Goal: Information Seeking & Learning: Learn about a topic

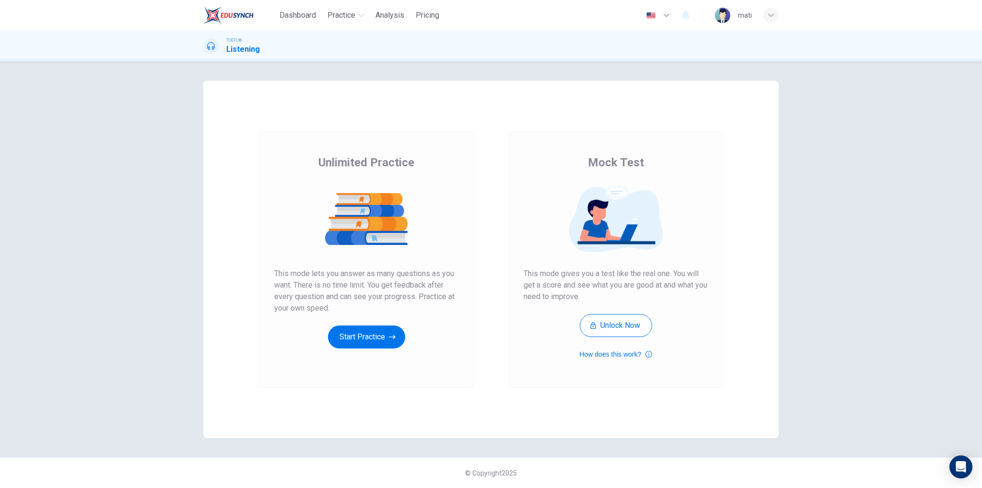
drag, startPoint x: 297, startPoint y: 278, endPoint x: 332, endPoint y: 277, distance: 35.5
click at [330, 277] on span "This mode lets you answer as many questions as you want. There is no time limit…" at bounding box center [366, 291] width 184 height 46
drag, startPoint x: 349, startPoint y: 275, endPoint x: 398, endPoint y: 276, distance: 48.9
click at [398, 276] on span "This mode lets you answer as many questions as you want. There is no time limit…" at bounding box center [366, 291] width 184 height 46
click at [367, 332] on button "Start Practice" at bounding box center [366, 337] width 77 height 23
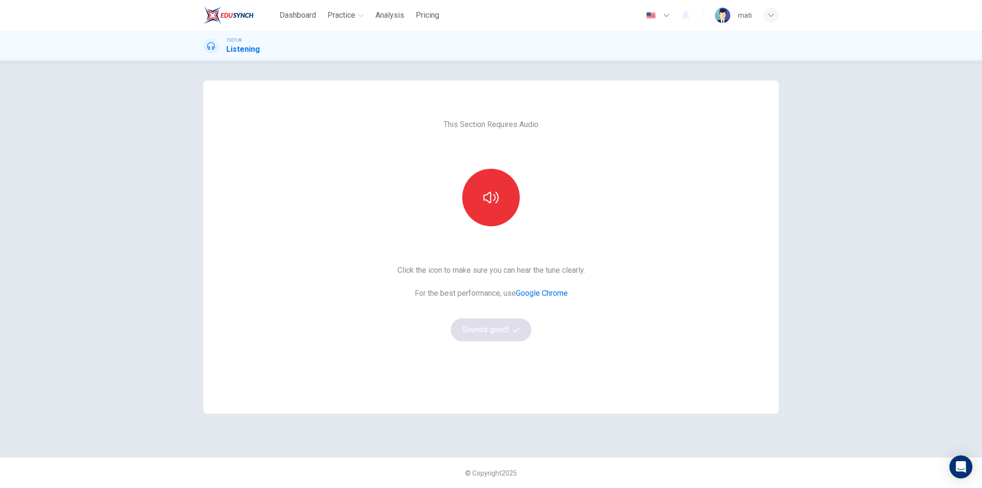
click at [82, 162] on div "This Section Requires Audio Click the icon to make sure you can hear the tune c…" at bounding box center [491, 274] width 982 height 427
click at [486, 200] on icon "button" at bounding box center [490, 198] width 15 height 12
click at [498, 333] on button "Sounds good!" at bounding box center [491, 329] width 81 height 23
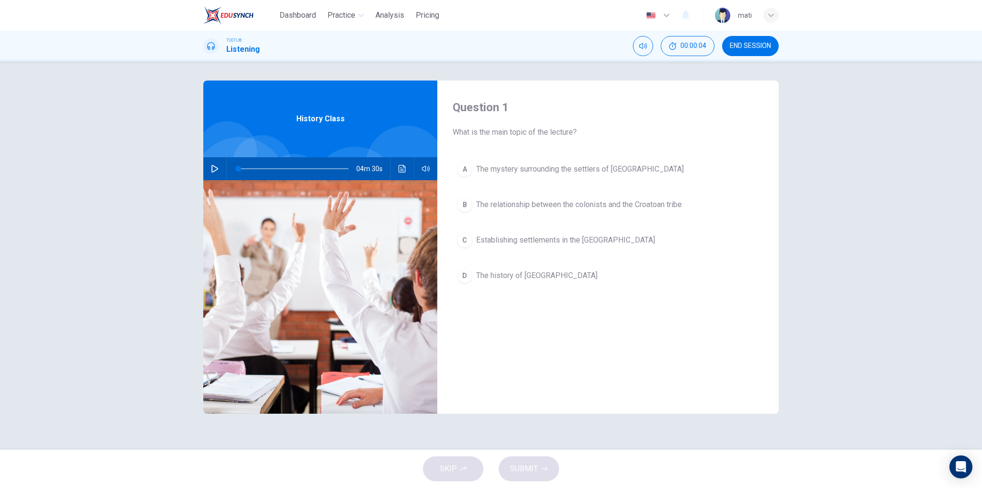
click at [213, 165] on icon "button" at bounding box center [215, 169] width 8 height 8
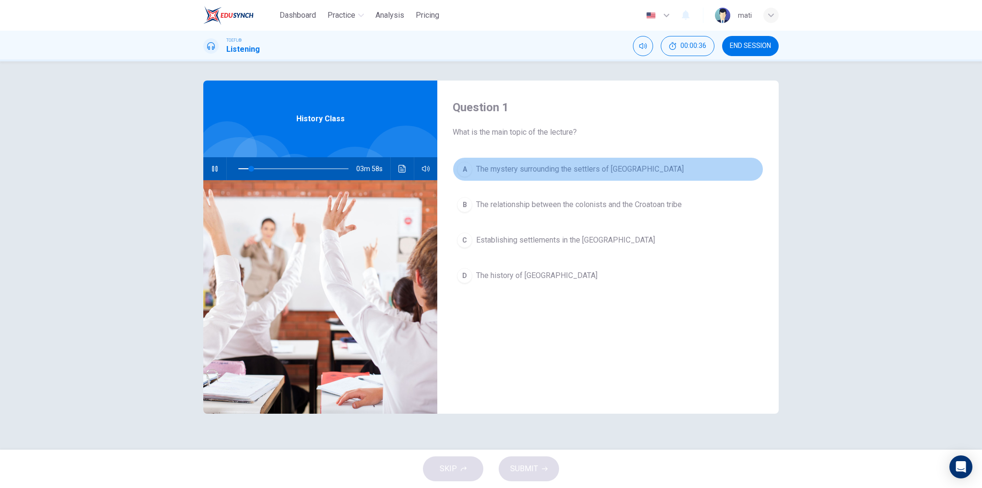
click at [579, 170] on span "The mystery surrounding the settlers of [GEOGRAPHIC_DATA]" at bounding box center [580, 170] width 208 height 12
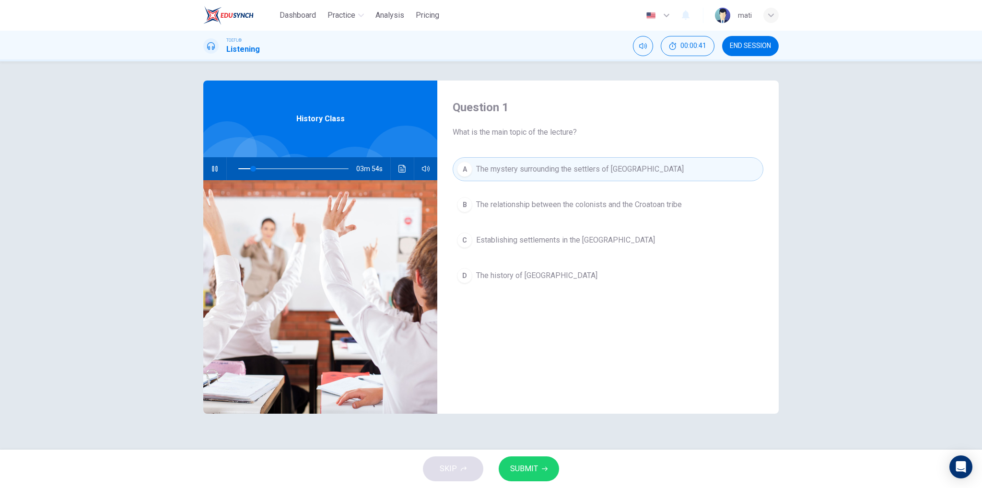
click at [536, 470] on span "SUBMIT" at bounding box center [524, 468] width 28 height 13
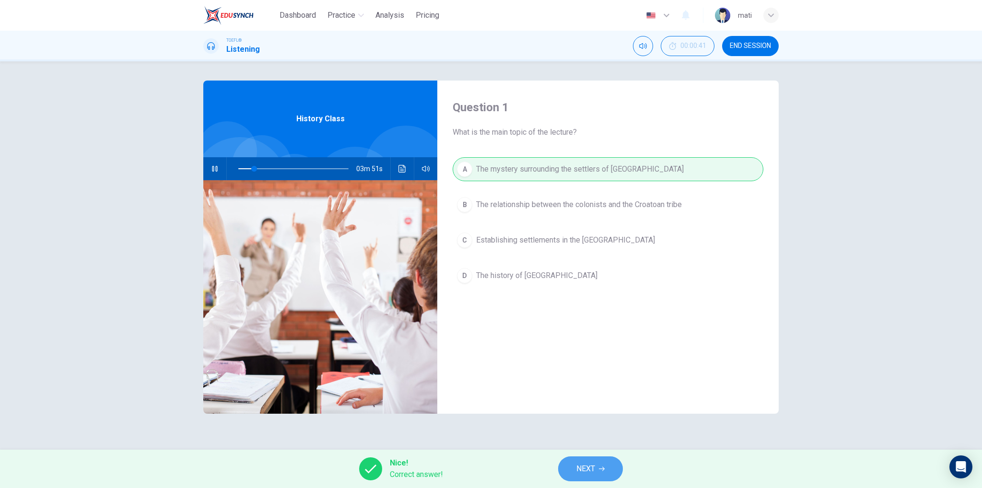
click at [598, 463] on button "NEXT" at bounding box center [590, 469] width 65 height 25
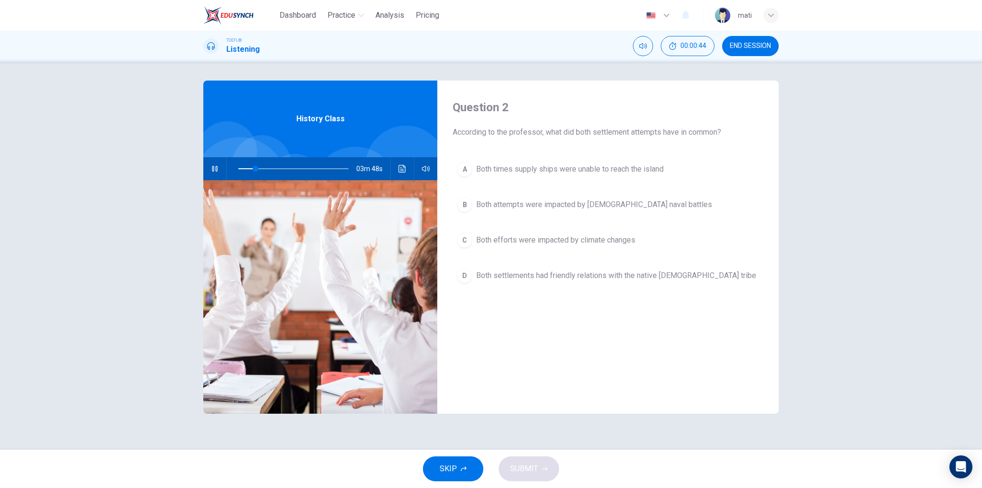
drag, startPoint x: 520, startPoint y: 135, endPoint x: 653, endPoint y: 130, distance: 133.4
click at [653, 130] on span "According to the professor, what did both settlement attempts have in common?" at bounding box center [608, 133] width 311 height 12
click at [405, 171] on icon "Click to see the audio transcription" at bounding box center [403, 169] width 8 height 8
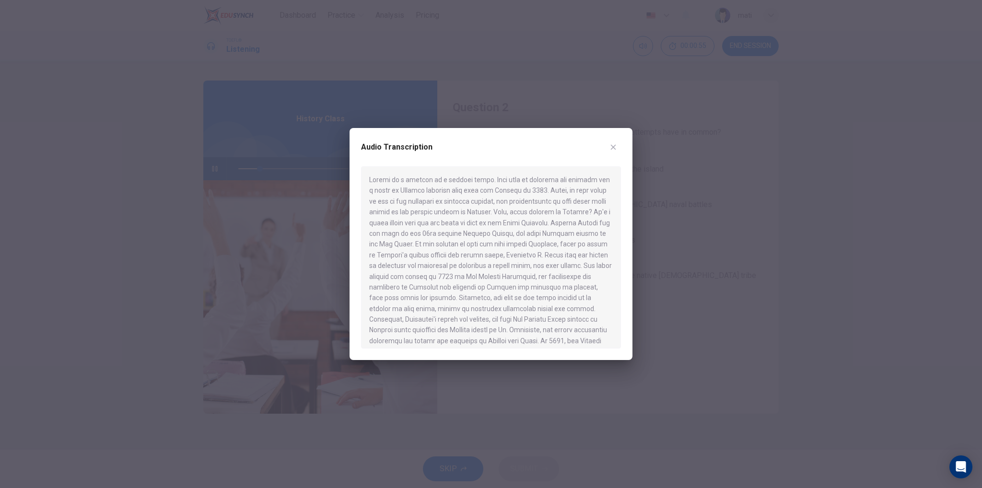
click at [616, 144] on icon "button" at bounding box center [614, 147] width 8 height 8
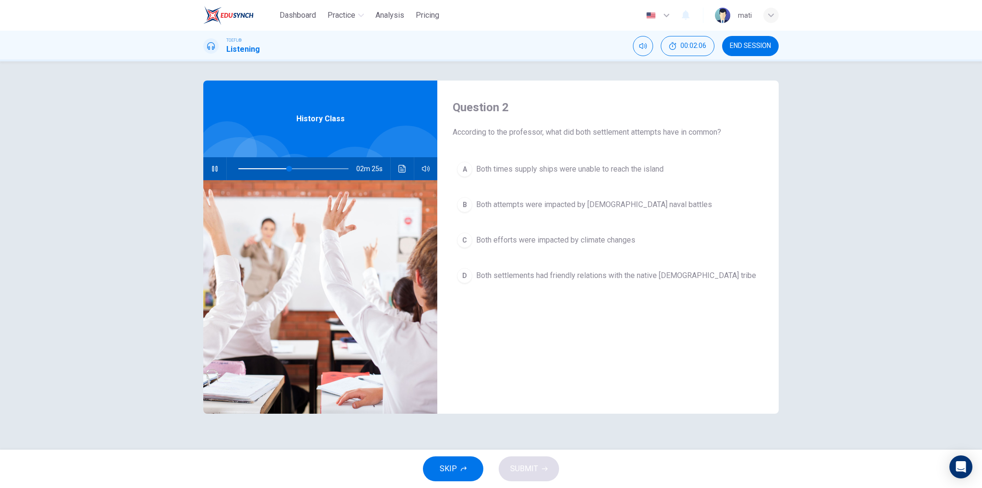
click at [556, 171] on span "Both times supply ships were unable to reach the island" at bounding box center [570, 170] width 188 height 12
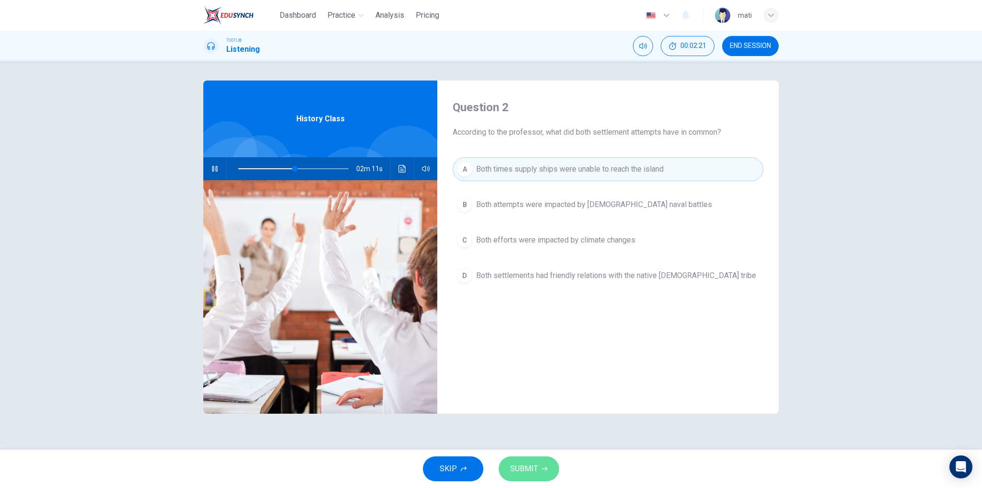
click at [532, 467] on span "SUBMIT" at bounding box center [524, 468] width 28 height 13
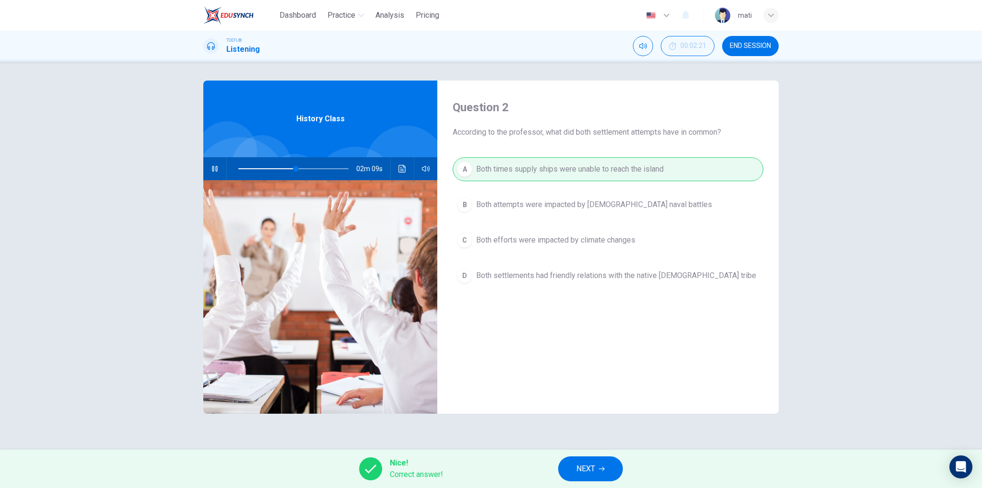
click at [569, 465] on button "NEXT" at bounding box center [590, 469] width 65 height 25
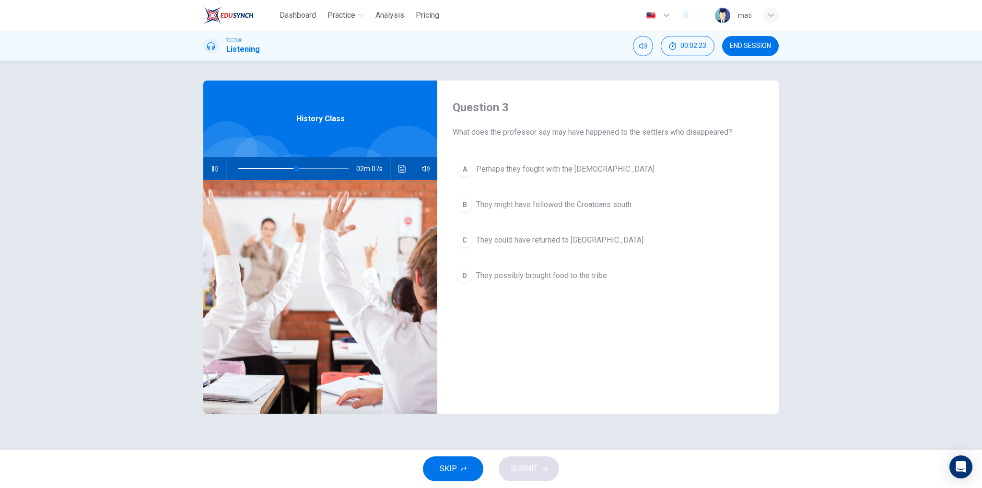
drag, startPoint x: 633, startPoint y: 131, endPoint x: 695, endPoint y: 131, distance: 61.9
click at [695, 131] on span "What does the professor say may have happened to the settlers who disappeared?" at bounding box center [608, 133] width 311 height 12
click at [599, 177] on button "A Perhaps they fought with the [DEMOGRAPHIC_DATA]" at bounding box center [608, 169] width 311 height 24
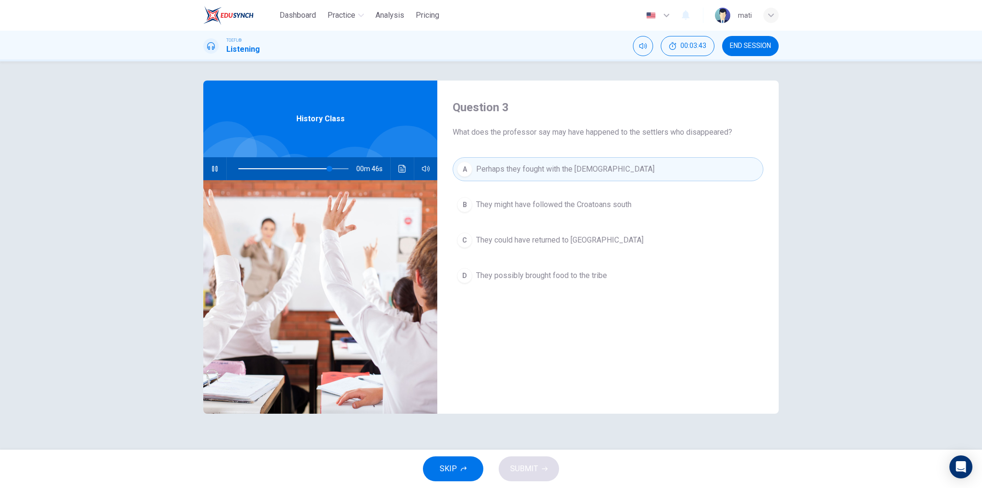
click at [537, 476] on div "SKIP SUBMIT" at bounding box center [491, 469] width 982 height 38
click at [474, 173] on button "A Perhaps they fought with the [DEMOGRAPHIC_DATA]" at bounding box center [608, 169] width 311 height 24
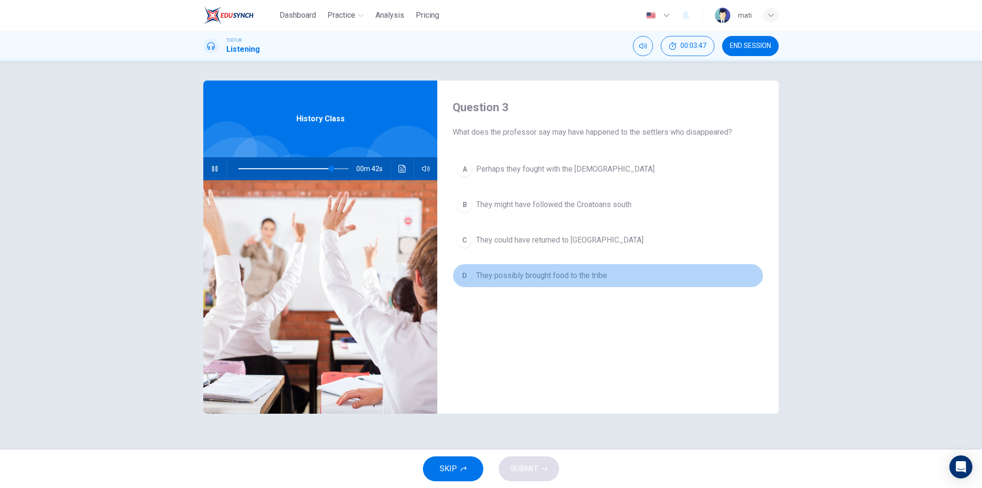
click at [537, 281] on button "D They possibly brought food to the tribe" at bounding box center [608, 276] width 311 height 24
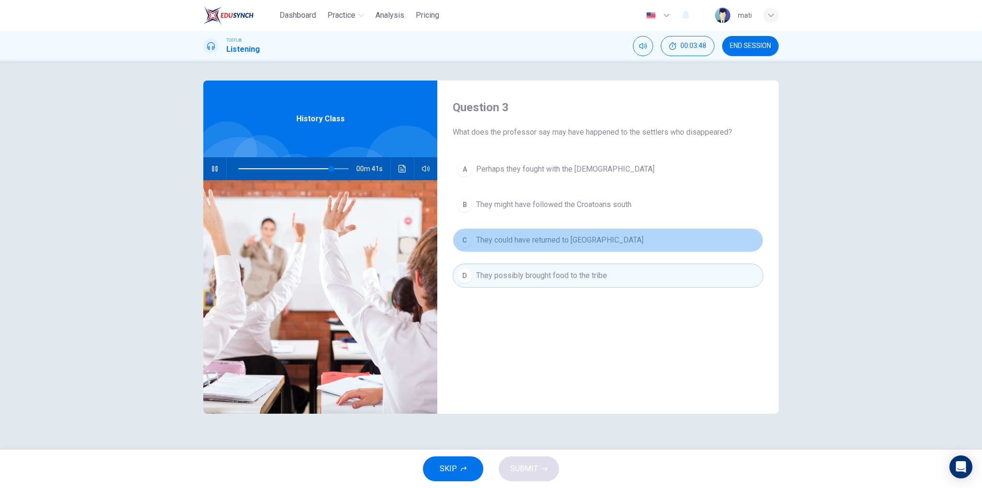
click at [549, 242] on span "They could have returned to [GEOGRAPHIC_DATA]" at bounding box center [559, 241] width 167 height 12
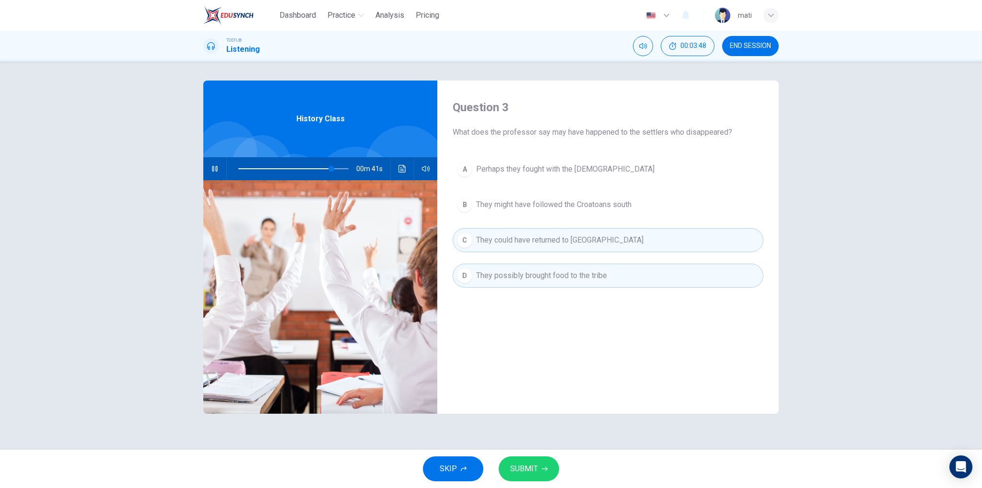
click at [548, 212] on button "B They might have followed the Croatoans south" at bounding box center [608, 205] width 311 height 24
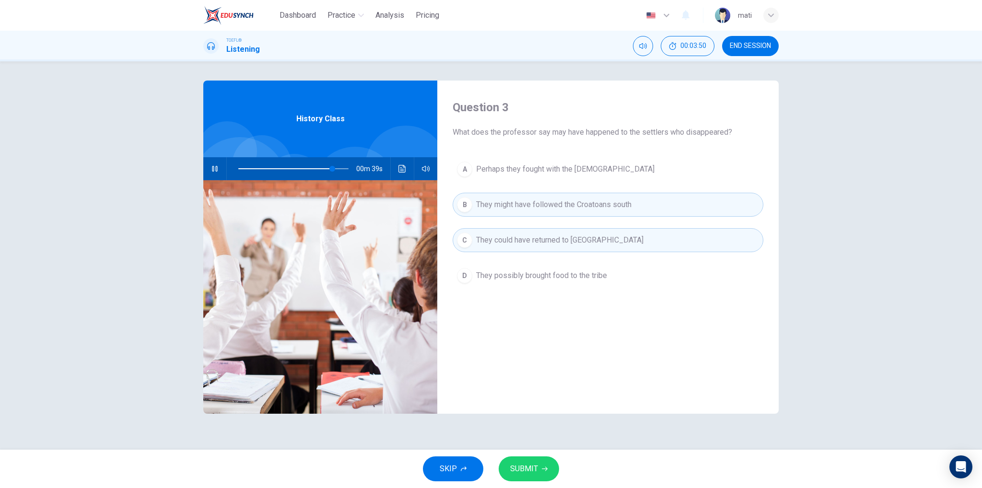
click at [541, 173] on span "Perhaps they fought with the [DEMOGRAPHIC_DATA]" at bounding box center [565, 170] width 178 height 12
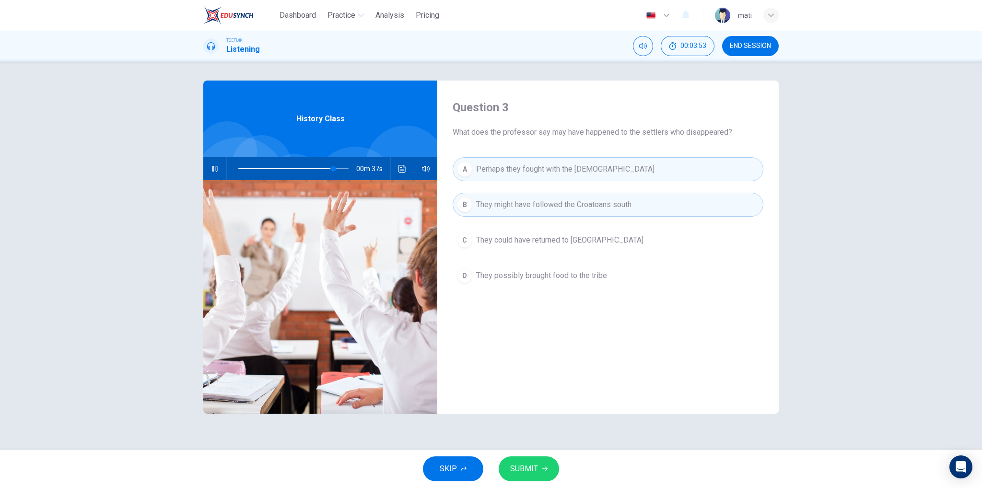
click at [556, 208] on span "They might have followed the Croatoans south" at bounding box center [553, 205] width 155 height 12
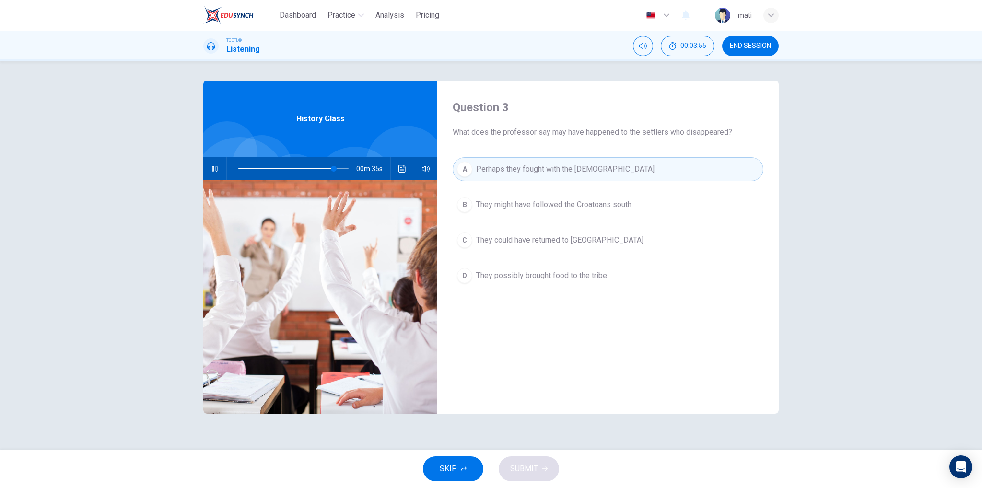
click at [545, 204] on span "They might have followed the Croatoans south" at bounding box center [553, 205] width 155 height 12
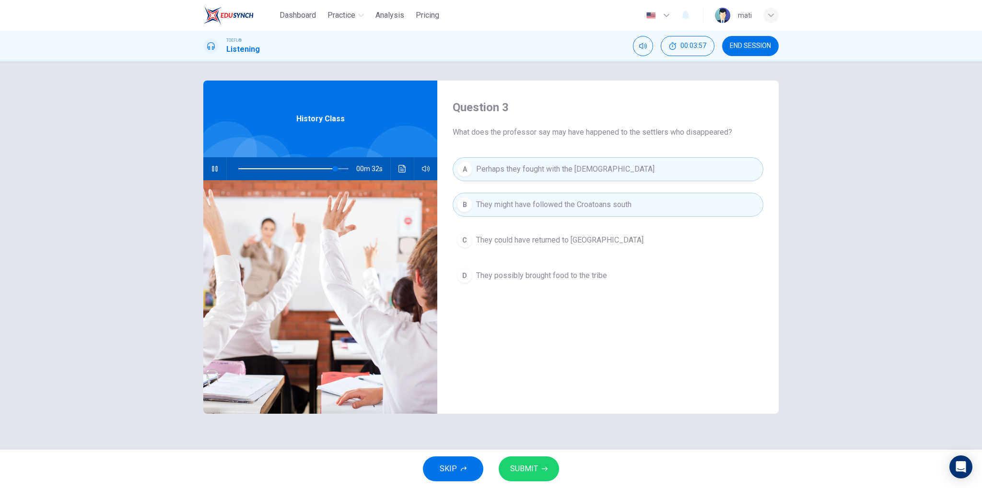
click at [535, 469] on span "SUBMIT" at bounding box center [524, 468] width 28 height 13
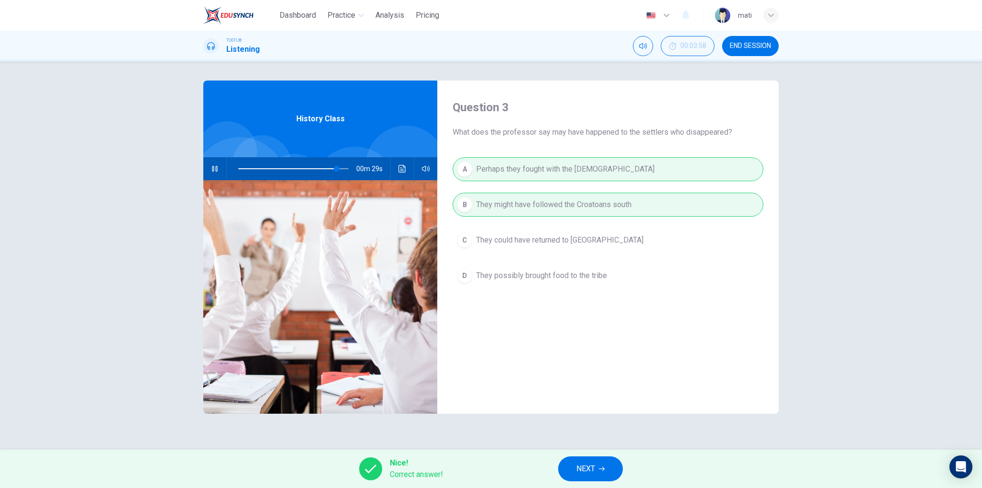
click at [586, 469] on span "NEXT" at bounding box center [586, 468] width 19 height 13
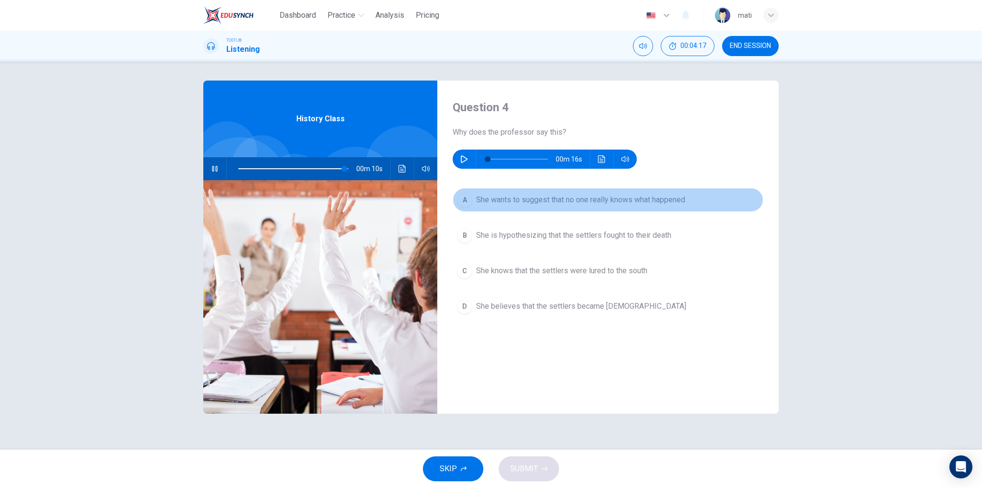
click at [555, 205] on span "She wants to suggest that no one really knows what happened" at bounding box center [580, 200] width 209 height 12
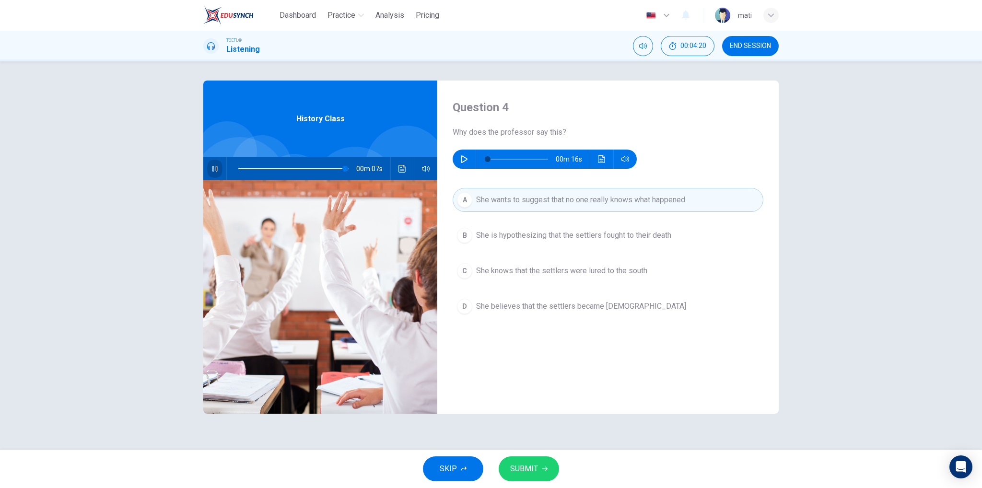
click at [217, 169] on icon "button" at bounding box center [214, 169] width 5 height 6
type input "97"
click at [465, 161] on icon "button" at bounding box center [464, 159] width 7 height 8
type input "43"
click at [538, 472] on button "SUBMIT" at bounding box center [529, 469] width 60 height 25
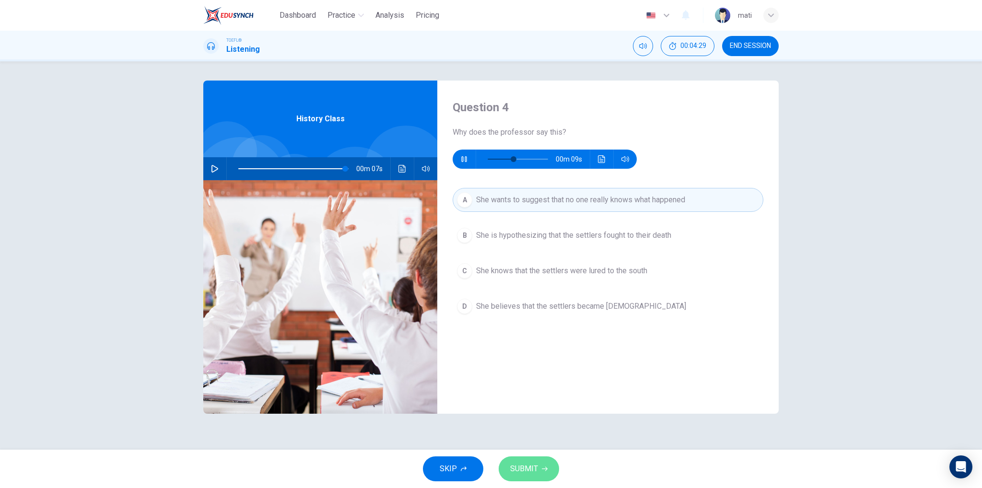
type input "97"
type input "49"
type input "97"
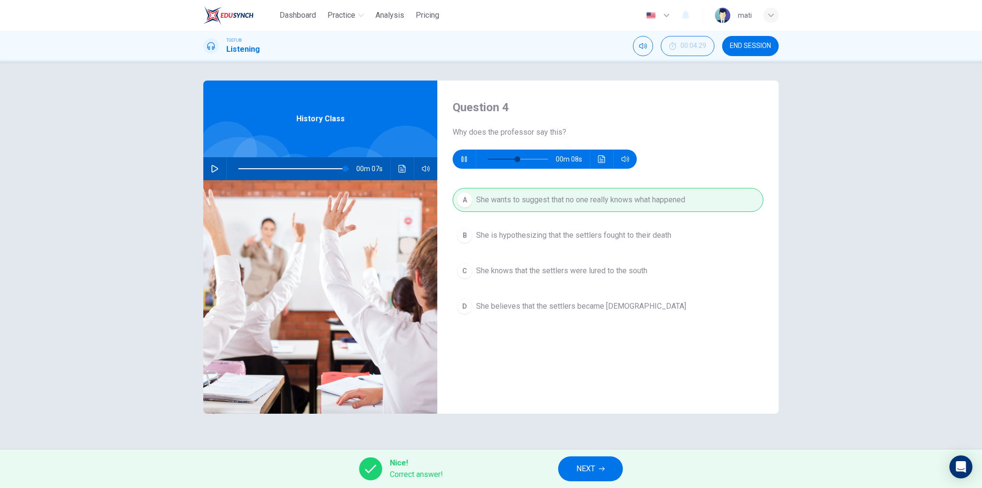
type input "55"
click at [608, 466] on button "NEXT" at bounding box center [590, 469] width 65 height 25
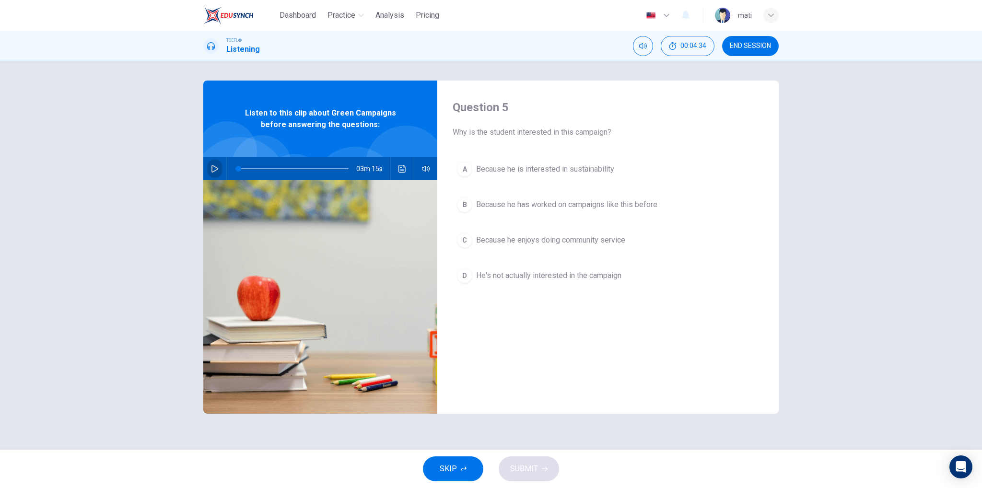
click at [211, 169] on button "button" at bounding box center [214, 168] width 15 height 23
click at [540, 176] on button "A Because he is interested in sustainability" at bounding box center [608, 169] width 311 height 24
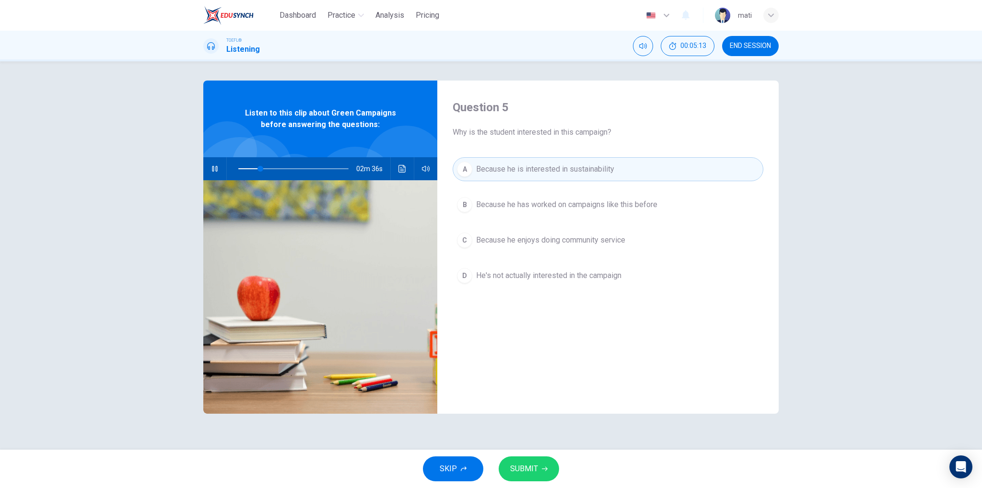
click at [539, 471] on button "SUBMIT" at bounding box center [529, 469] width 60 height 25
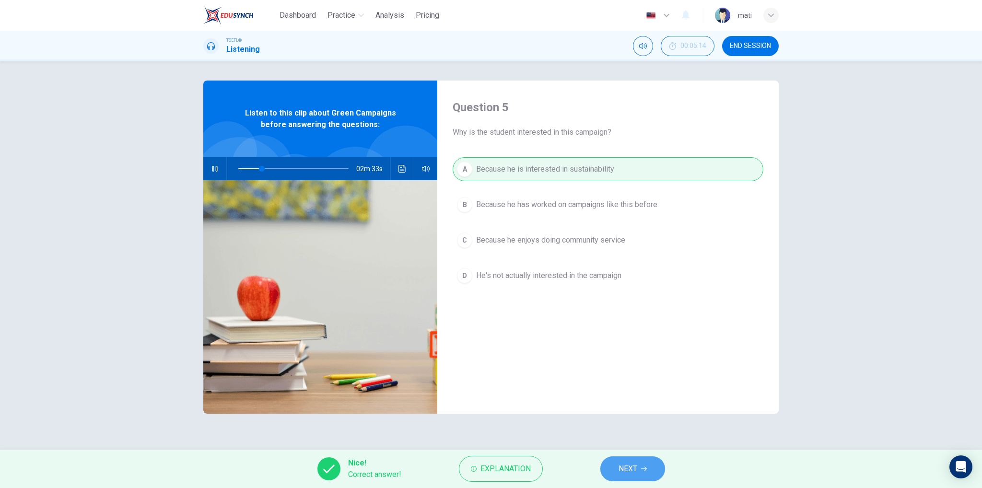
click at [643, 469] on icon "button" at bounding box center [644, 469] width 6 height 6
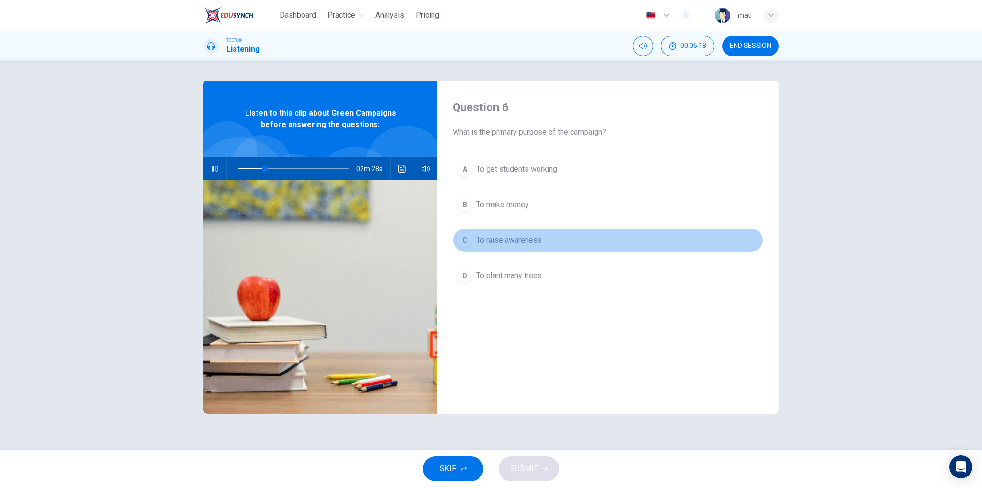
click at [514, 240] on span "To raise awareness" at bounding box center [509, 241] width 66 height 12
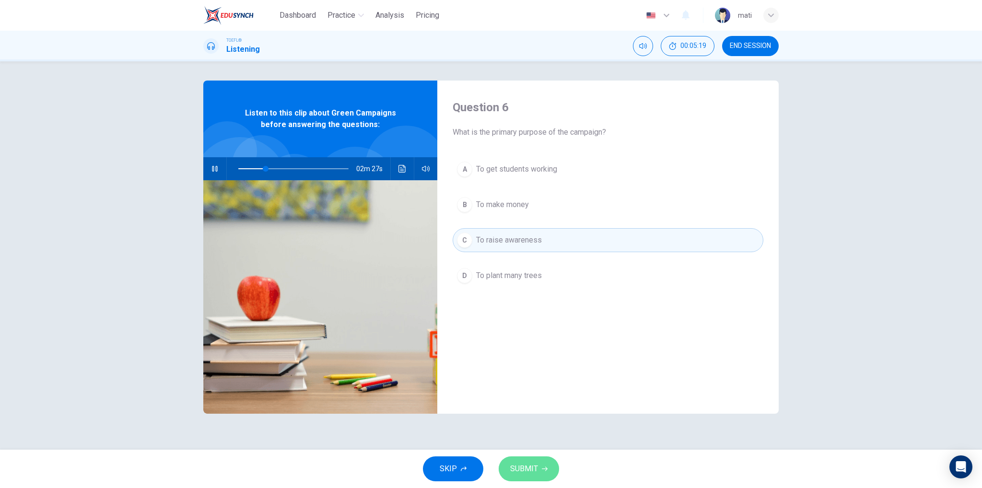
click at [545, 463] on button "SUBMIT" at bounding box center [529, 469] width 60 height 25
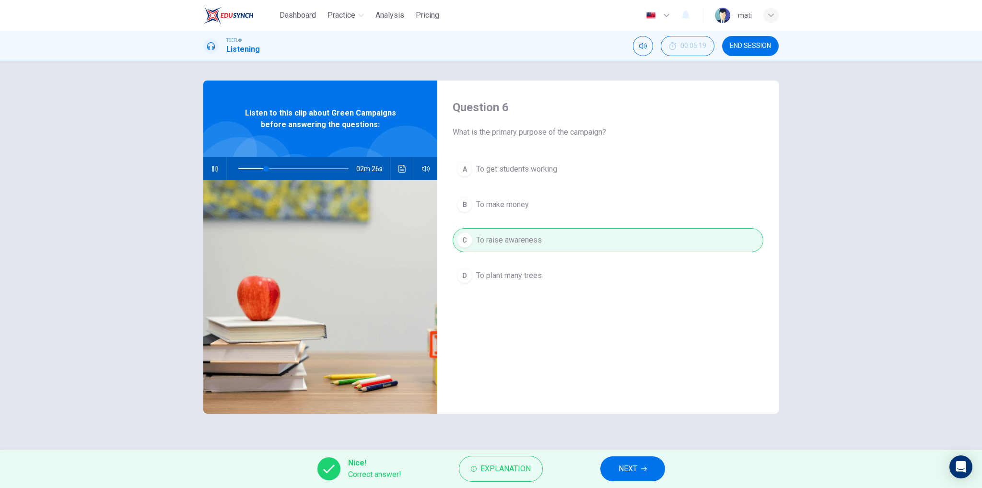
click at [630, 462] on span "NEXT" at bounding box center [628, 468] width 19 height 13
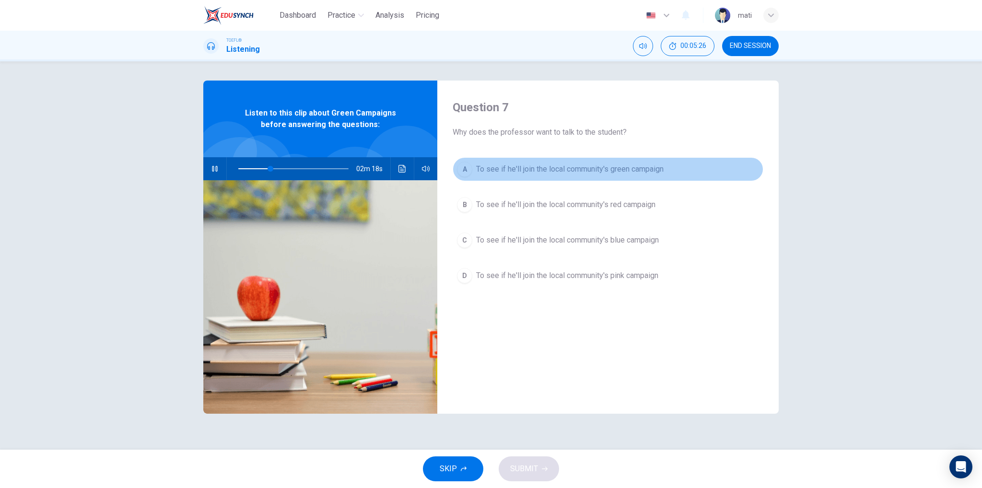
click at [552, 172] on span "To see if he'll join the local community's green campaign" at bounding box center [570, 170] width 188 height 12
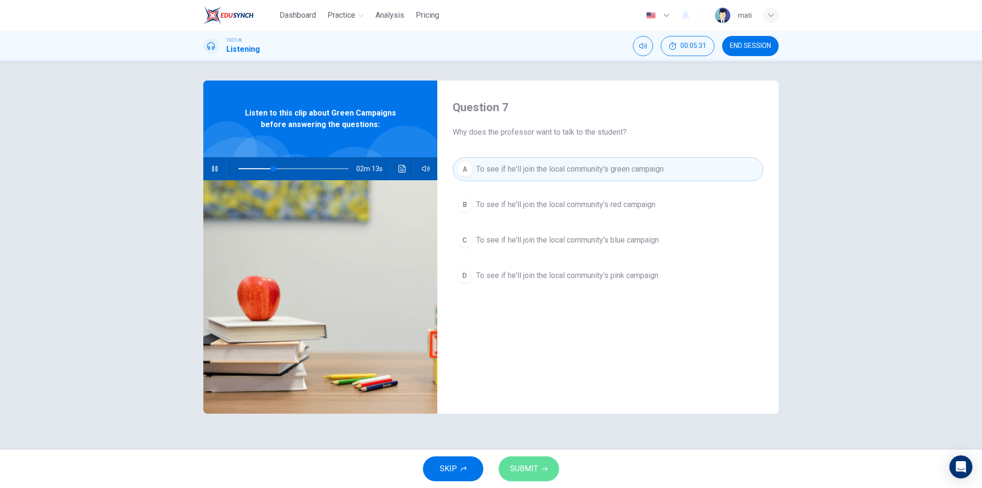
click at [533, 465] on span "SUBMIT" at bounding box center [524, 468] width 28 height 13
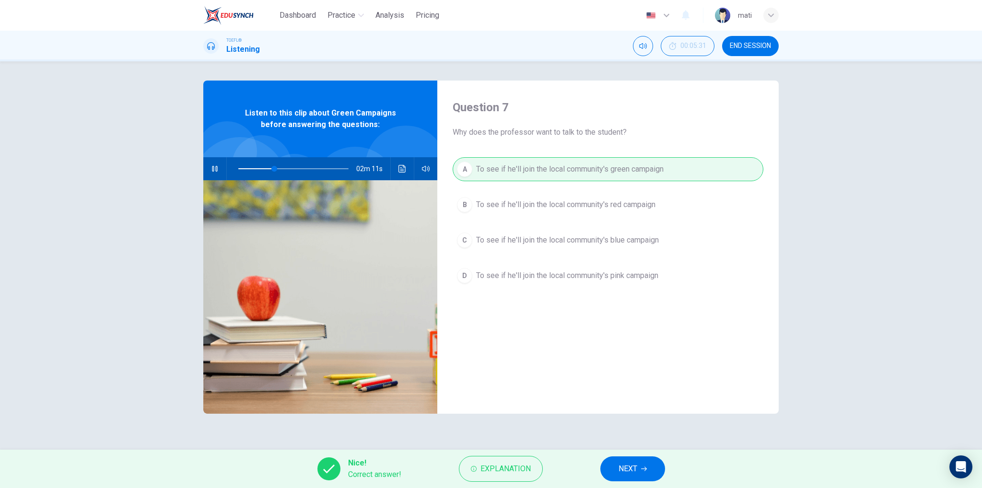
click at [639, 471] on button "NEXT" at bounding box center [632, 469] width 65 height 25
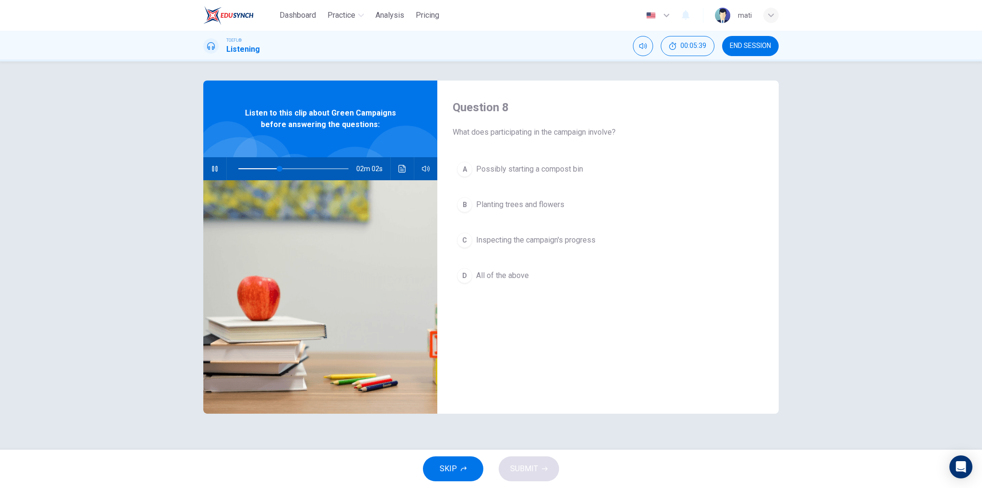
click at [531, 277] on button "D All of the above" at bounding box center [608, 276] width 311 height 24
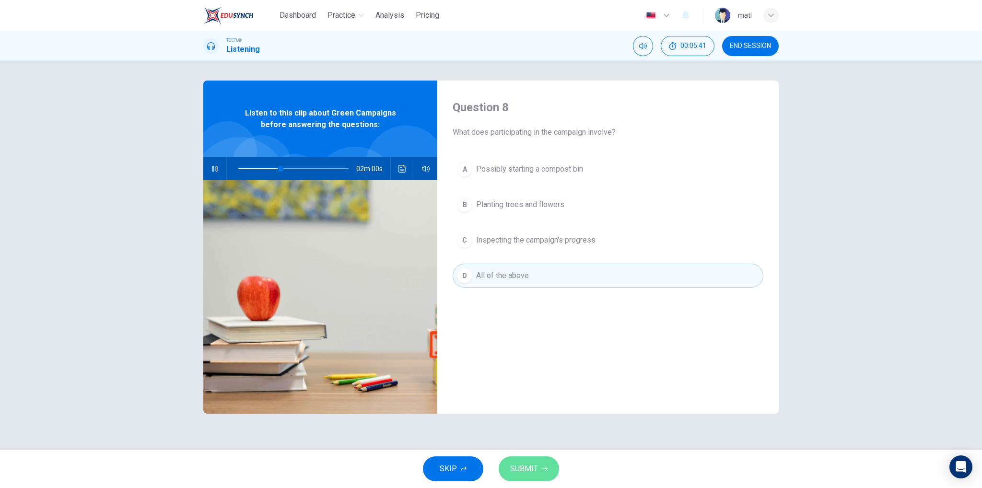
click at [539, 467] on button "SUBMIT" at bounding box center [529, 469] width 60 height 25
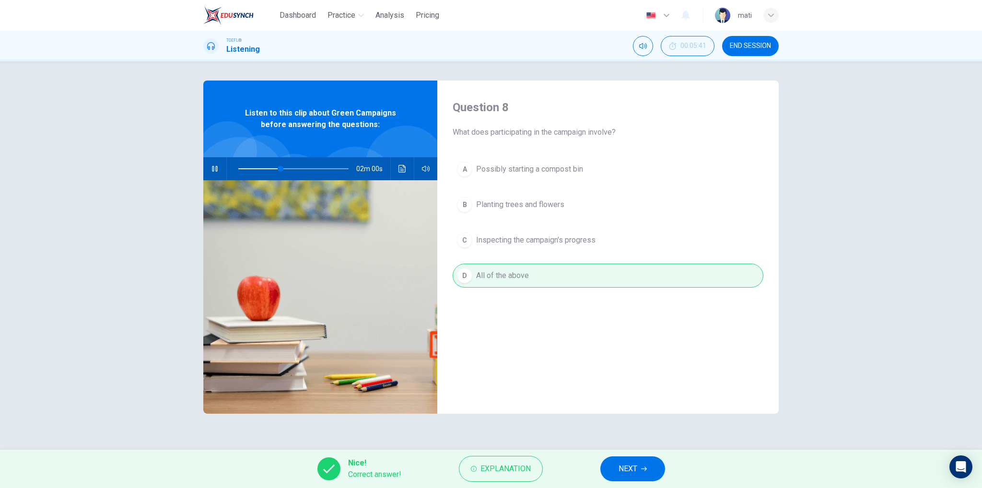
type input "39"
click at [650, 474] on button "NEXT" at bounding box center [632, 469] width 65 height 25
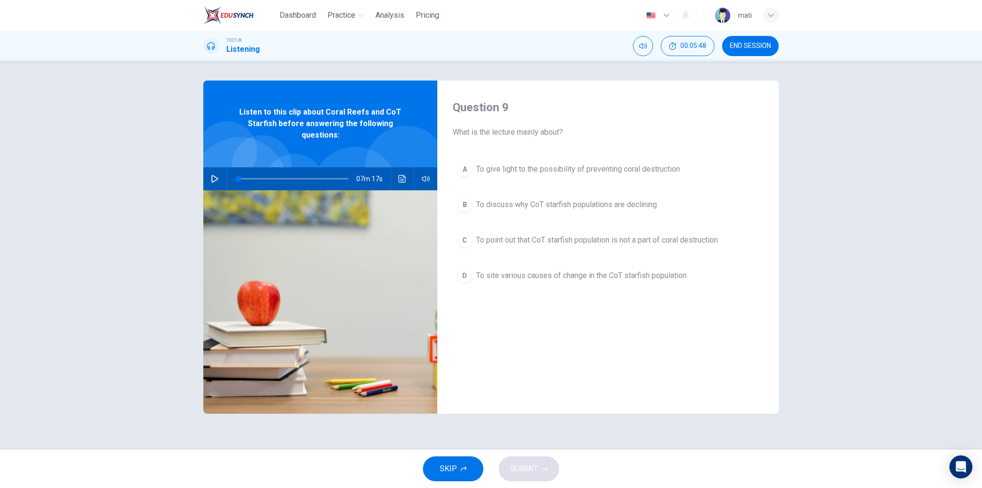
click at [670, 375] on div "Question 9 What is the lecture mainly about? A To give light to the possibility…" at bounding box center [607, 247] width 341 height 333
click at [754, 45] on span "END SESSION" at bounding box center [750, 46] width 41 height 8
